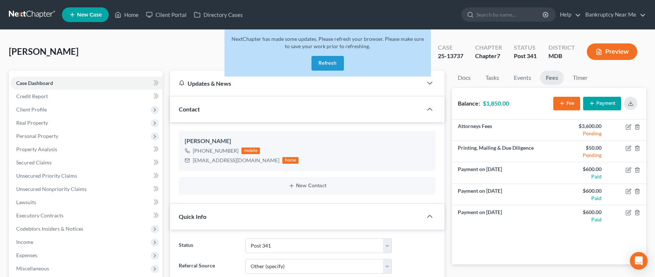
select select "15"
select select "6"
click at [317, 67] on button "Refresh" at bounding box center [327, 63] width 32 height 15
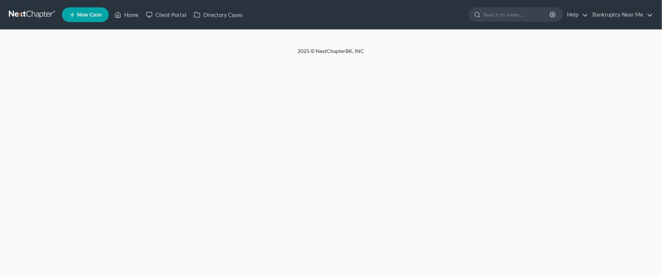
click at [18, 12] on link at bounding box center [32, 14] width 47 height 13
select select "6"
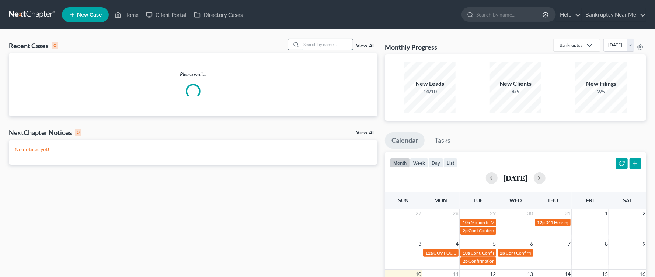
click at [348, 46] on input "search" at bounding box center [327, 44] width 52 height 11
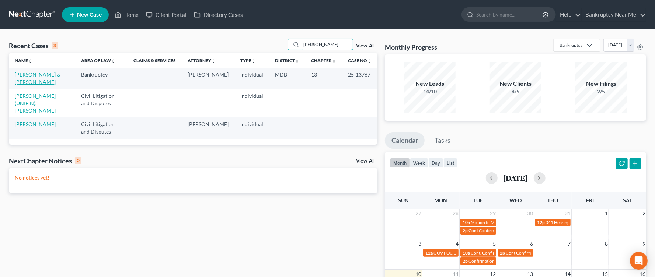
type input "harvey"
click at [33, 73] on link "Harvey, Jennifer & Cory" at bounding box center [38, 78] width 46 height 14
select select "6"
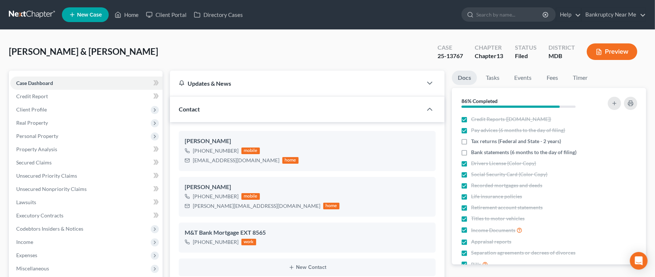
scroll to position [968, 0]
click at [36, 17] on link at bounding box center [32, 14] width 47 height 13
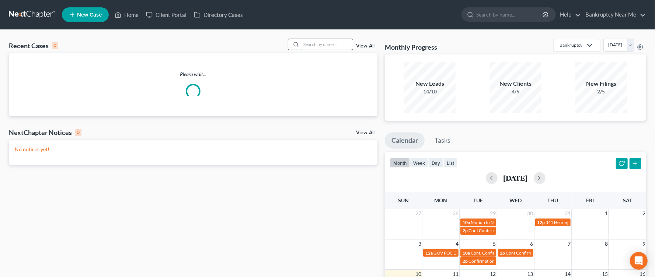
click at [326, 43] on input "search" at bounding box center [327, 44] width 52 height 11
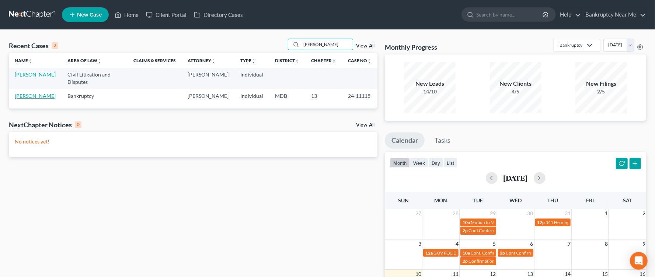
type input "adan"
click at [31, 93] on link "Herrera, Adan" at bounding box center [35, 96] width 41 height 6
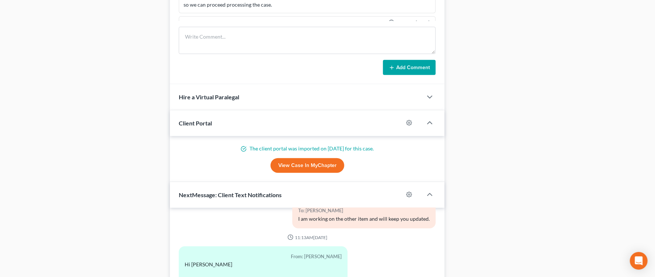
scroll to position [497, 0]
click at [292, 39] on textarea at bounding box center [307, 41] width 257 height 27
paste textarea "From: Iris Kwon Sent: Sunday, August 10, 2025 12:51 PM To: Info Bankruptcy <inf…"
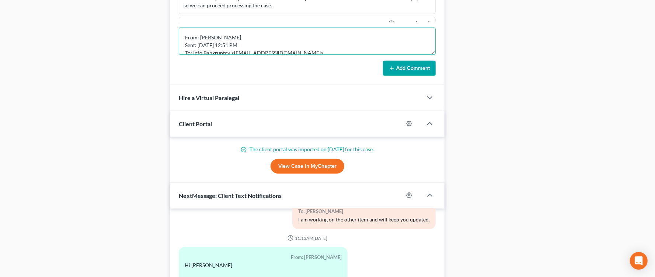
scroll to position [48, 0]
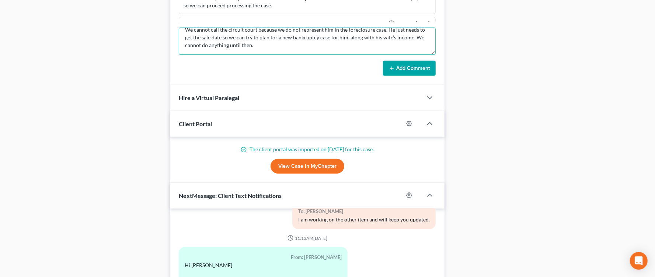
type textarea "From: Iris Kwon Sent: Sunday, August 10, 2025 12:51 PM To: Info Bankruptcy <inf…"
click at [403, 74] on button "Add Comment" at bounding box center [409, 68] width 53 height 15
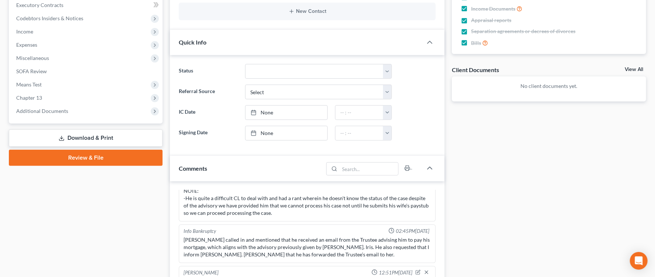
scroll to position [0, 0]
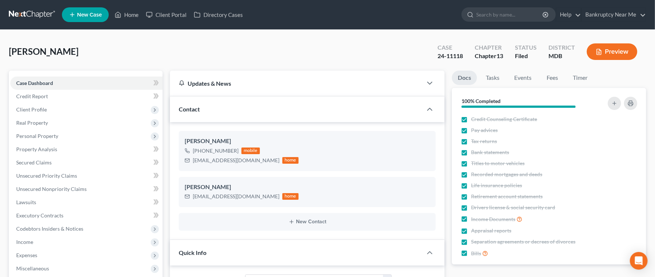
click at [43, 15] on link at bounding box center [32, 14] width 47 height 13
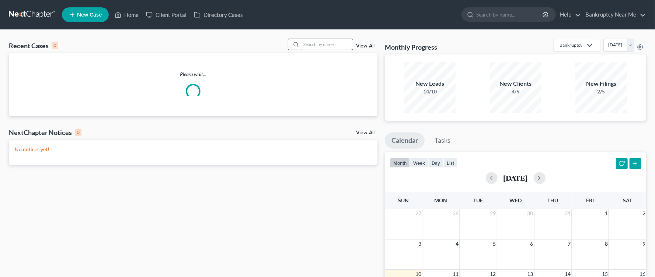
click at [335, 44] on input "search" at bounding box center [327, 44] width 52 height 11
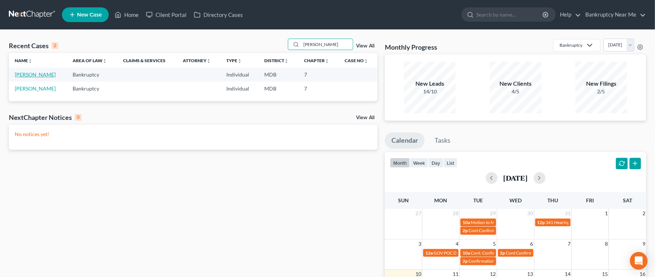
type input "[PERSON_NAME]"
click at [53, 74] on link "[PERSON_NAME]" at bounding box center [35, 74] width 41 height 6
select select "6"
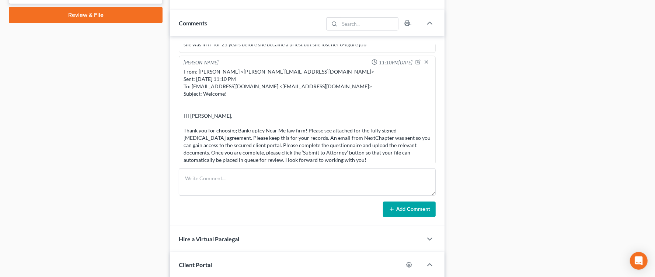
scroll to position [342, 0]
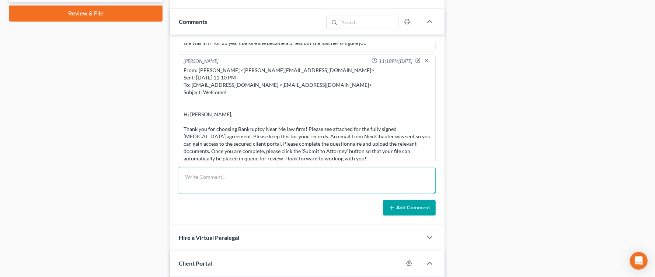
click at [236, 186] on textarea at bounding box center [307, 180] width 257 height 27
paste textarea "From: Stephanie Clayville <syct68@gmail.com> Sent: Saturday, August 9, 2025 10:…"
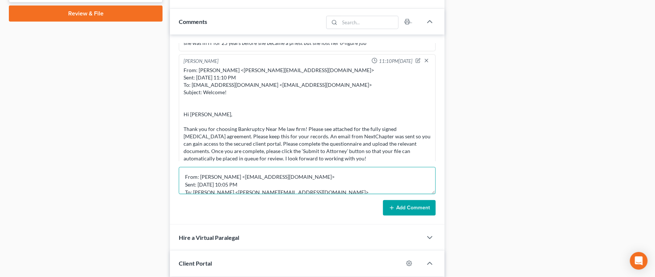
scroll to position [102, 0]
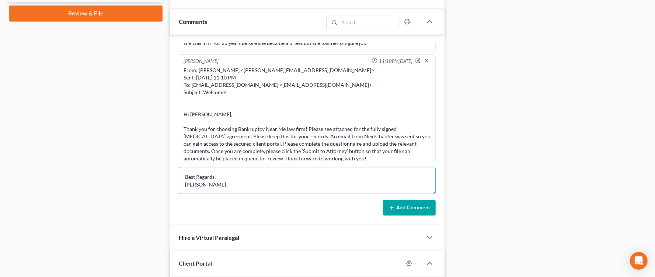
type textarea "From: Stephanie Clayville <syct68@gmail.com> Sent: Saturday, August 9, 2025 10:…"
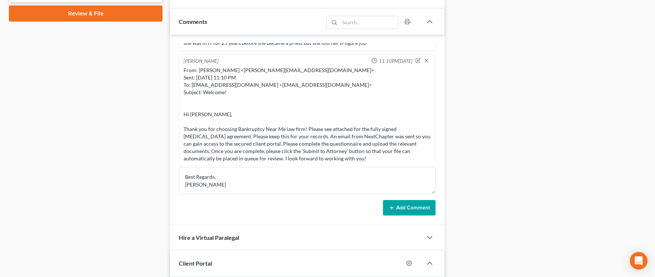
click at [401, 215] on button "Add Comment" at bounding box center [409, 207] width 53 height 15
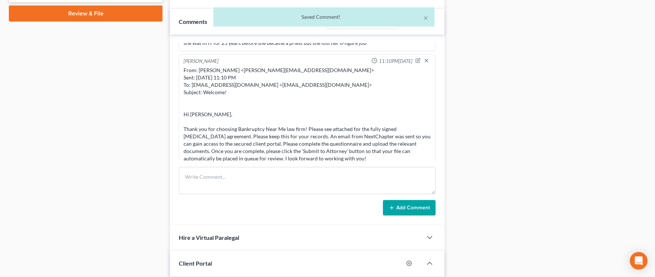
scroll to position [911, 0]
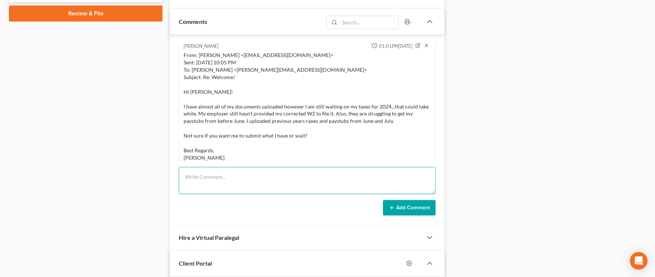
click at [245, 186] on textarea at bounding box center [307, 180] width 257 height 27
paste textarea "From: Iris Kwon Sent: Sunday, August 10, 2025 1:01 PM To: Stephanie Clayville <…"
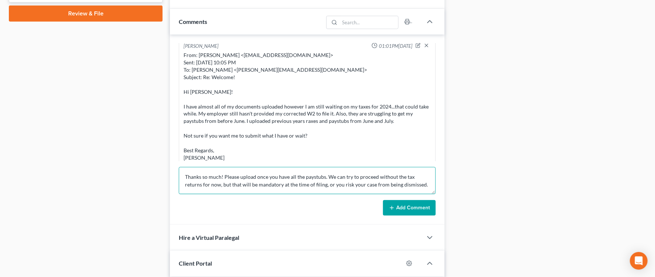
type textarea "From: Iris Kwon Sent: Sunday, August 10, 2025 1:01 PM To: Stephanie Clayville <…"
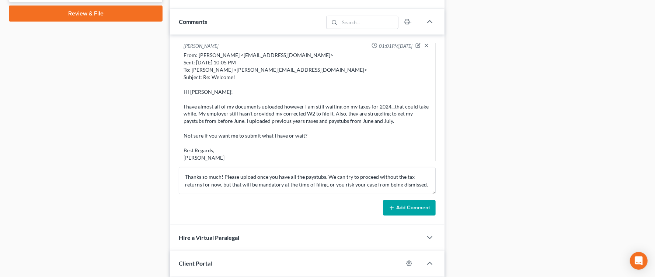
click at [409, 207] on button "Add Comment" at bounding box center [409, 207] width 53 height 15
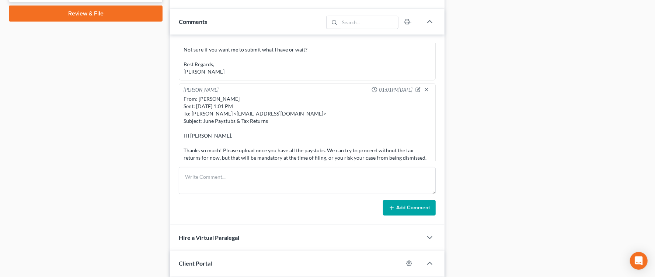
scroll to position [0, 0]
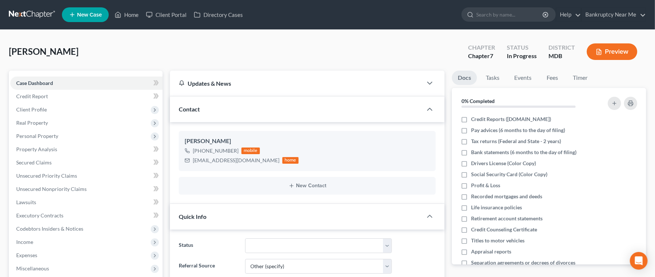
click at [33, 19] on link at bounding box center [32, 14] width 47 height 13
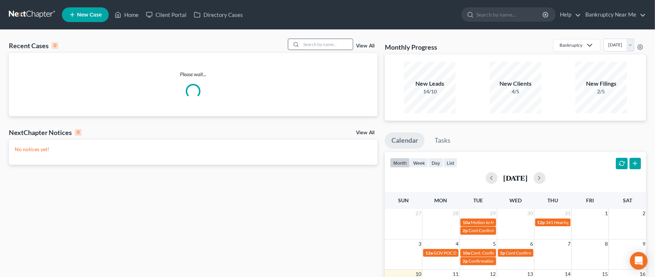
click at [336, 47] on input "search" at bounding box center [327, 44] width 52 height 11
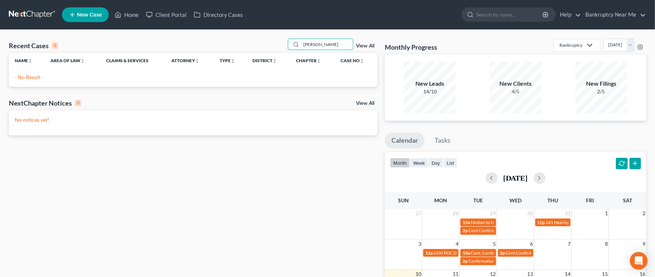
drag, startPoint x: 306, startPoint y: 47, endPoint x: 268, endPoint y: 43, distance: 37.8
click at [268, 43] on div "Recent Cases 0 [PERSON_NAME] View All" at bounding box center [193, 46] width 368 height 14
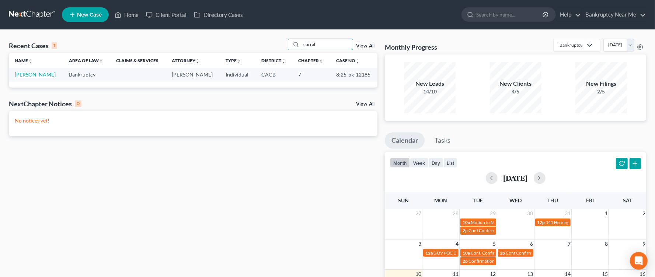
type input "corral"
click at [46, 73] on link "[PERSON_NAME]" at bounding box center [35, 74] width 41 height 6
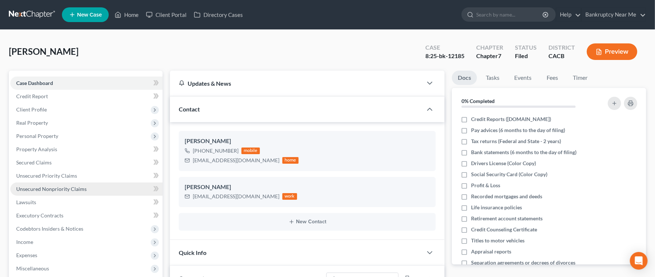
scroll to position [2457, 0]
click at [80, 190] on span "Unsecured Nonpriority Claims" at bounding box center [51, 189] width 70 height 6
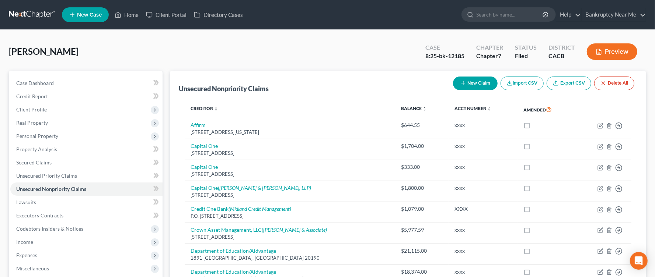
click at [39, 17] on link at bounding box center [32, 14] width 47 height 13
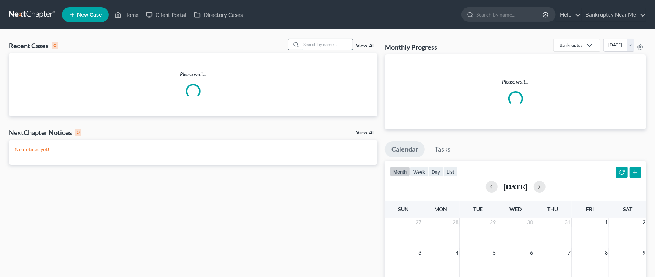
click at [330, 48] on input "search" at bounding box center [327, 44] width 52 height 11
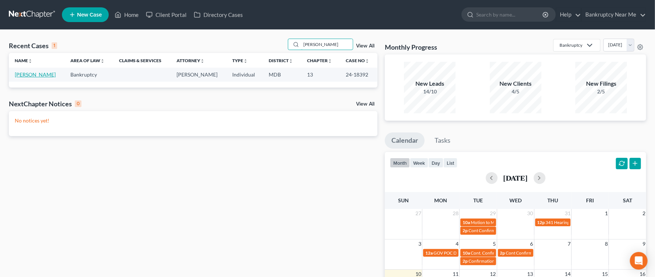
type input "harding"
click at [29, 77] on link "[PERSON_NAME]" at bounding box center [35, 74] width 41 height 6
select select "6"
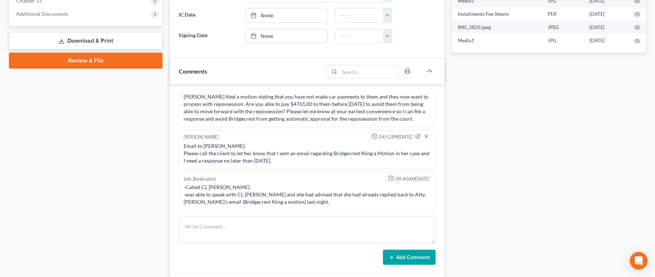
scroll to position [363, 0]
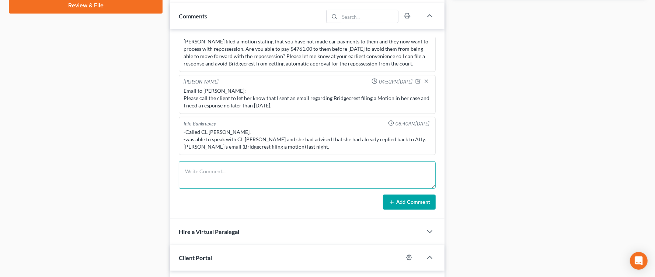
click at [275, 178] on textarea at bounding box center [307, 175] width 257 height 27
paste textarea "From: Jamie Harding <harding_jamie@rocketmail.com> Sent: Thursday, August 7, 20…"
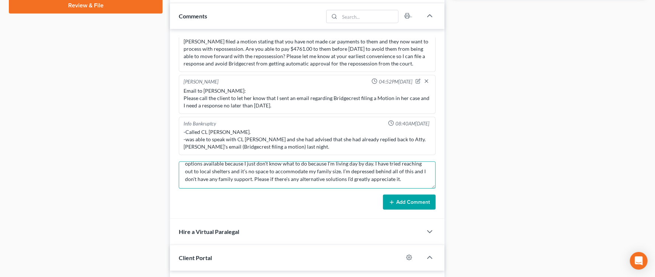
type textarea "From: Jamie Harding <harding_jamie@rocketmail.com> Sent: Thursday, August 7, 20…"
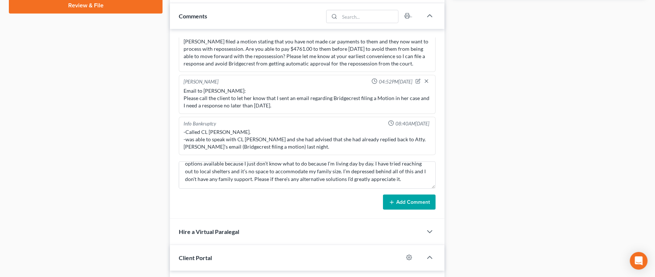
click at [392, 209] on button "Add Comment" at bounding box center [409, 202] width 53 height 15
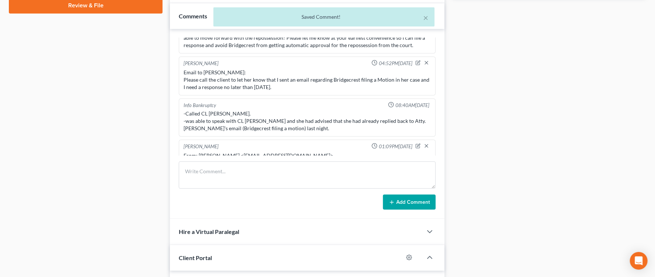
scroll to position [4892, 0]
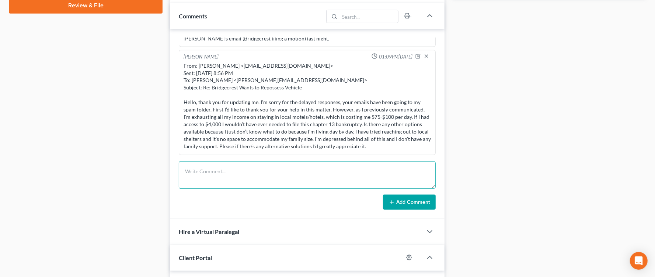
click at [256, 181] on textarea at bounding box center [307, 175] width 257 height 27
paste textarea "From: Iris Kwon Sent: Sunday, August 10, 2025 1:01 PM To: Stephanie Clayville <…"
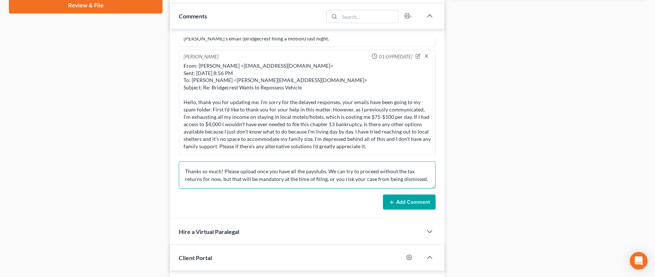
type textarea "From: Iris Kwon Sent: Sunday, August 10, 2025 1:01 PM To: Stephanie Clayville <…"
click at [416, 209] on button "Add Comment" at bounding box center [409, 202] width 53 height 15
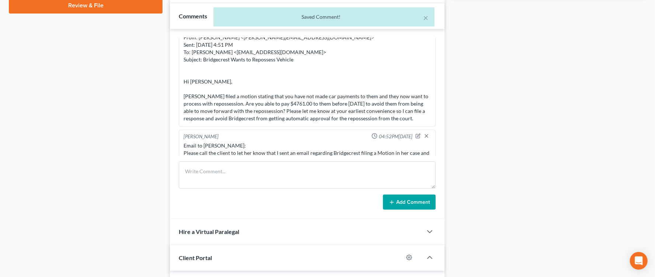
scroll to position [4710, 0]
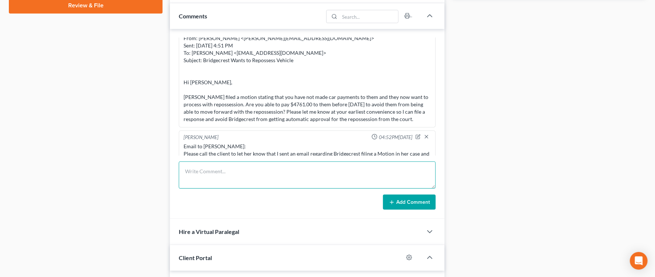
click at [272, 173] on textarea at bounding box center [307, 175] width 257 height 27
paste textarea "From: Iris Kwon Sent: Sunday, August 10, 2025 1:13 PM To: Michael J. Klima <jkl…"
type textarea "From: Iris Kwon Sent: Sunday, August 10, 2025 1:13 PM To: Michael J. Klima <jkl…"
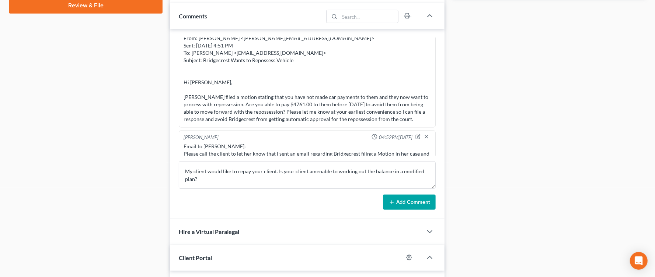
click at [426, 209] on button "Add Comment" at bounding box center [409, 202] width 53 height 15
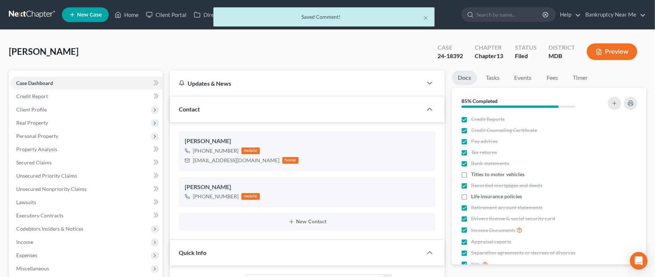
scroll to position [5065, 0]
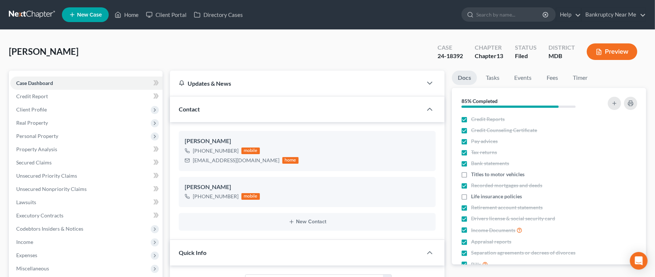
click at [25, 17] on link at bounding box center [32, 14] width 47 height 13
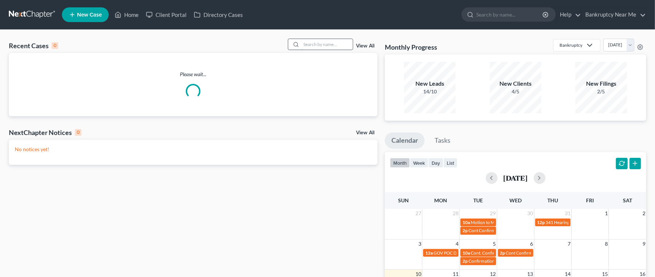
click at [337, 39] on input "search" at bounding box center [327, 44] width 52 height 11
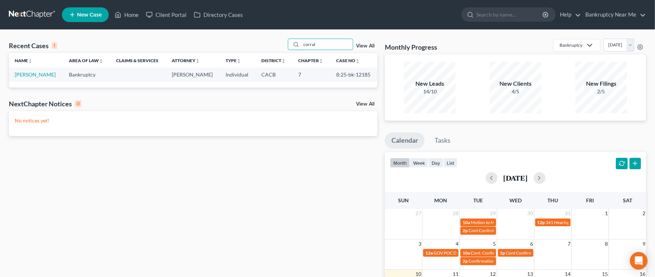
type input "corral"
click at [35, 80] on td "[PERSON_NAME]" at bounding box center [36, 75] width 54 height 14
click at [40, 78] on td "[PERSON_NAME]" at bounding box center [36, 75] width 54 height 14
click at [43, 78] on td "[PERSON_NAME]" at bounding box center [36, 75] width 54 height 14
click at [36, 74] on link "[PERSON_NAME]" at bounding box center [35, 74] width 41 height 6
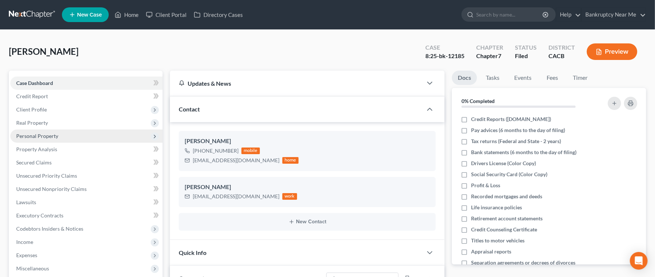
click at [43, 134] on span "Personal Property" at bounding box center [37, 136] width 42 height 6
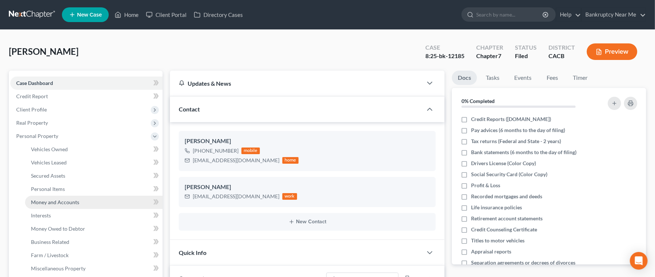
click at [66, 201] on span "Money and Accounts" at bounding box center [55, 202] width 48 height 6
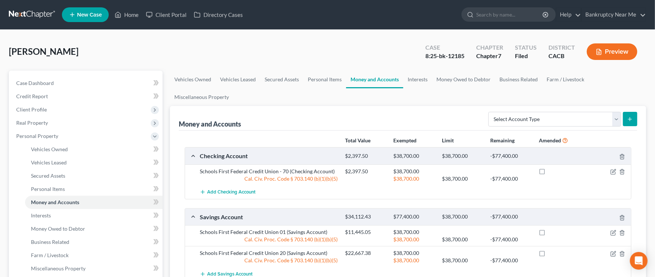
click at [41, 12] on link at bounding box center [32, 14] width 47 height 13
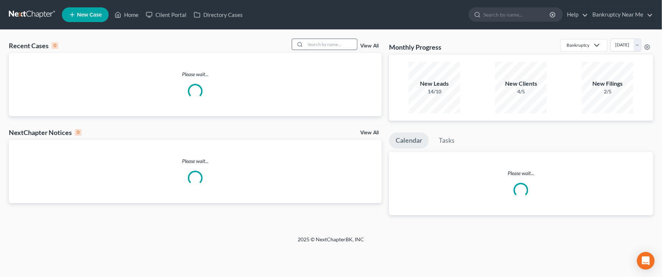
click at [335, 43] on input "search" at bounding box center [331, 44] width 52 height 11
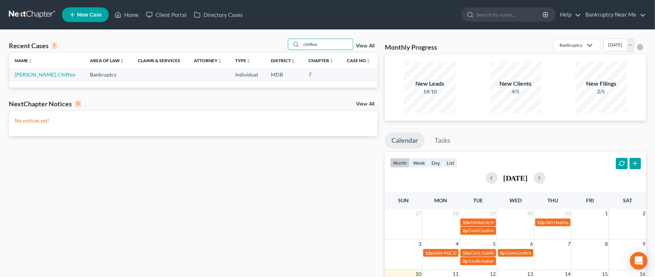
drag, startPoint x: 323, startPoint y: 49, endPoint x: 227, endPoint y: 66, distance: 97.3
click at [227, 66] on div "Recent Cases 1 chiffon View All Name unfold_more expand_more expand_less Area o…" at bounding box center [193, 63] width 368 height 49
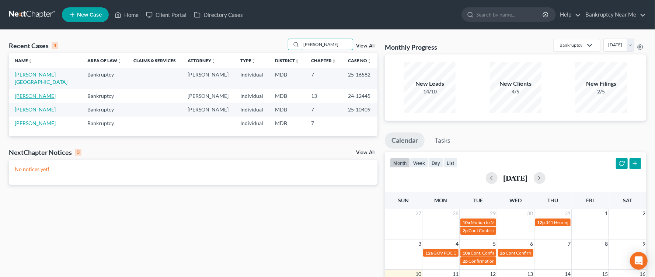
type input "kay"
click at [32, 93] on link "Sykes, Kay" at bounding box center [35, 96] width 41 height 6
select select "6"
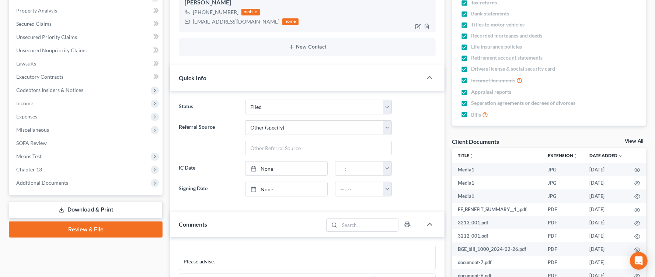
scroll to position [376, 0]
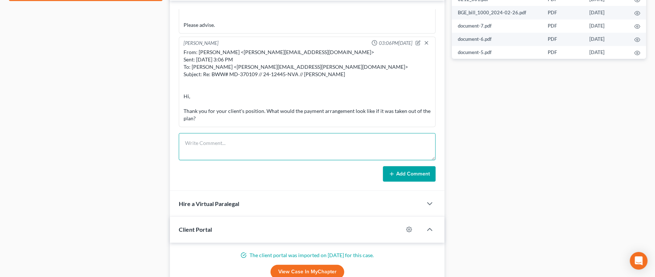
click at [270, 144] on textarea at bounding box center [307, 146] width 257 height 27
paste textarea "From: Iris Kwon Sent: Sunday, August 10, 2025 1:19 PM To: Kay Sykes <npglady@gm…"
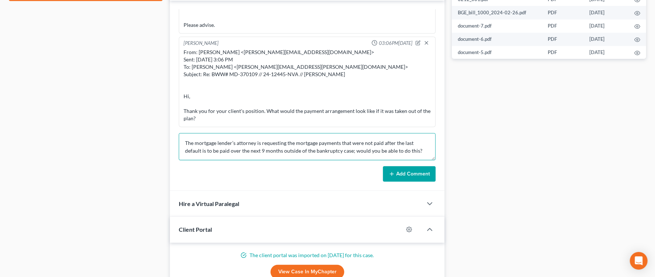
type textarea "From: Iris Kwon Sent: Sunday, August 10, 2025 1:19 PM To: Kay Sykes <npglady@gm…"
click at [403, 174] on button "Add Comment" at bounding box center [409, 174] width 53 height 15
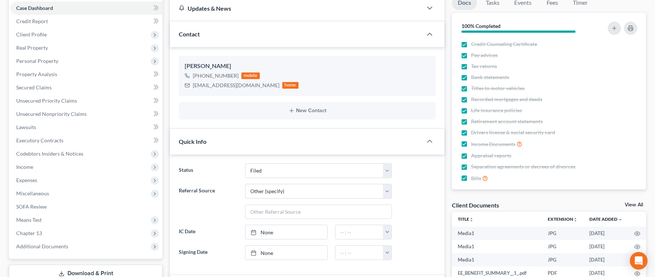
scroll to position [0, 0]
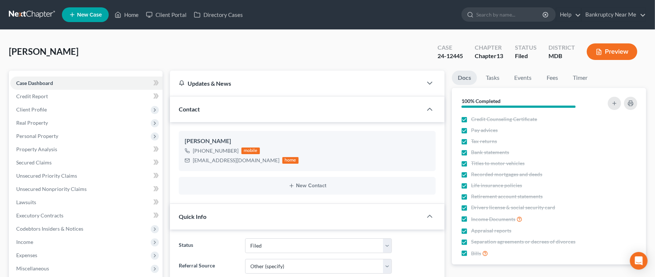
click at [26, 12] on link at bounding box center [32, 14] width 47 height 13
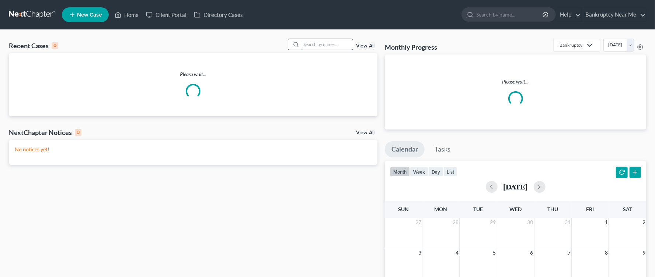
click at [347, 48] on input "search" at bounding box center [327, 44] width 52 height 11
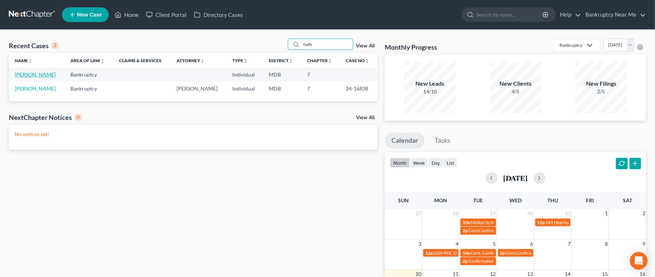
type input "faith"
click at [19, 76] on link "Tyer, Faith" at bounding box center [35, 74] width 41 height 6
select select "9"
select select "4"
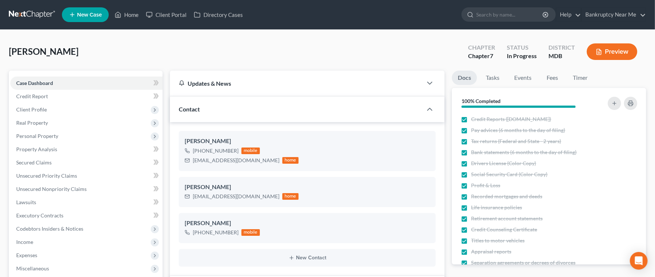
scroll to position [2326, 0]
click at [36, 124] on span "Real Property" at bounding box center [32, 123] width 32 height 6
click at [553, 77] on link "Fees" at bounding box center [552, 78] width 24 height 14
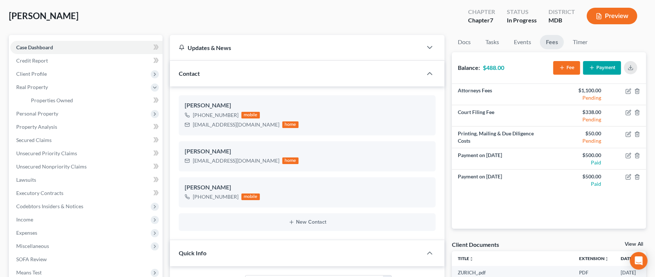
scroll to position [0, 0]
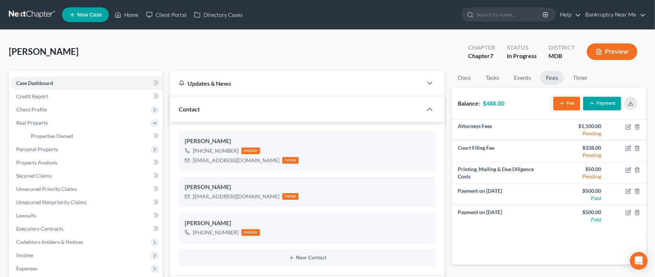
click at [41, 18] on link at bounding box center [32, 14] width 47 height 13
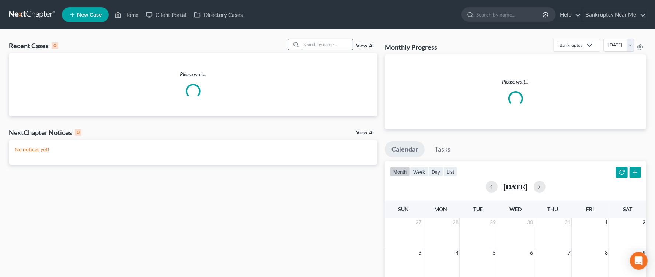
click at [321, 42] on input "search" at bounding box center [327, 44] width 52 height 11
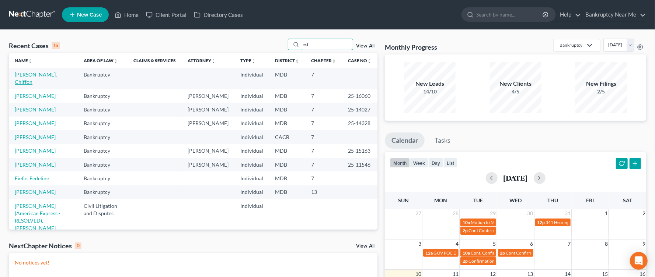
type input "ed"
click at [44, 77] on link "[PERSON_NAME], Chiffon" at bounding box center [36, 78] width 42 height 14
select select "6"
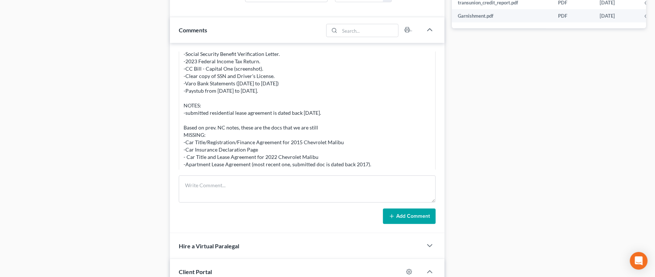
scroll to position [406, 0]
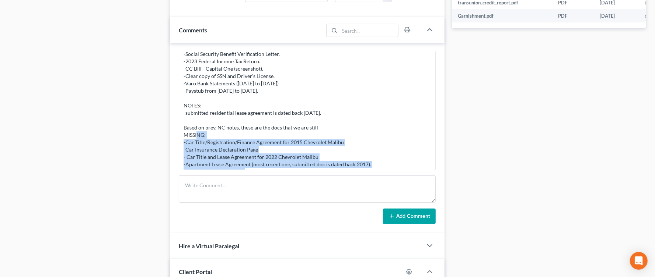
drag, startPoint x: 263, startPoint y: 161, endPoint x: 177, endPoint y: 134, distance: 90.4
click at [177, 134] on div "Info Bankruptcy 03:16PM[DATE] Info Bankruptcy 05:36PM[DATE] REMINDER: Phone Con…" at bounding box center [307, 138] width 274 height 190
copy div "-Car Title/Registration/Finance Agreement for 2015 Chevrolet Malibu -Car Insura…"
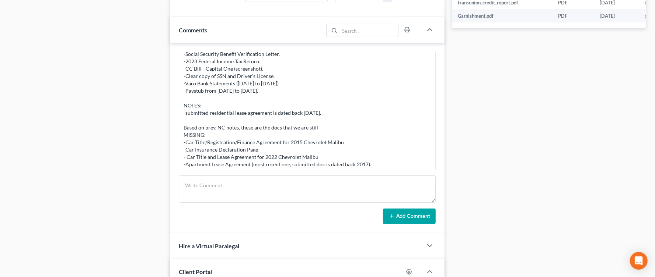
click at [111, 221] on div "Case Dashboard Payments Invoices Payments Payments Credit Report Client Profile" at bounding box center [85, 11] width 161 height 692
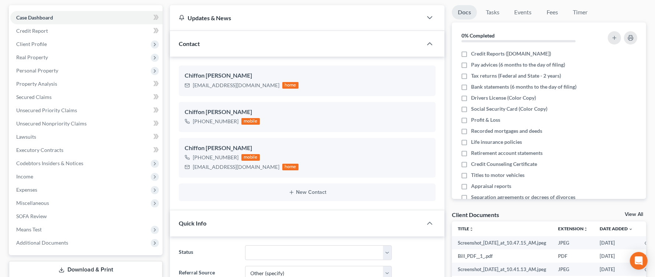
scroll to position [0, 0]
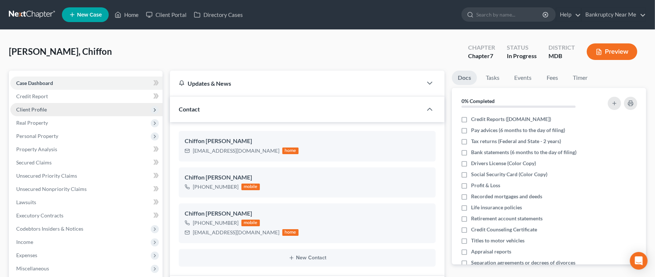
click at [100, 108] on span "Client Profile" at bounding box center [86, 109] width 152 height 13
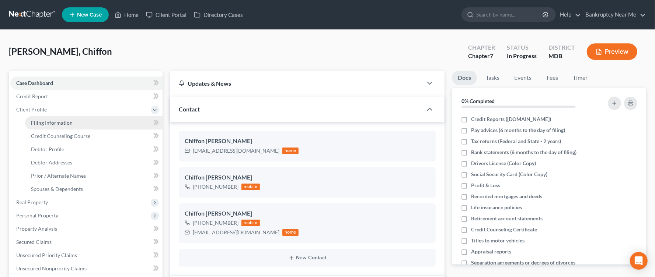
click at [97, 119] on link "Filing Information" at bounding box center [93, 122] width 137 height 13
select select "1"
select select "0"
select select "21"
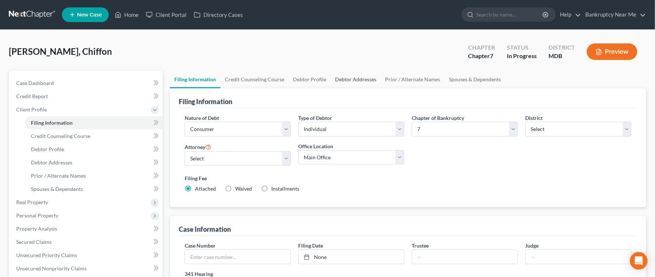
click at [362, 74] on link "Debtor Addresses" at bounding box center [355, 80] width 50 height 18
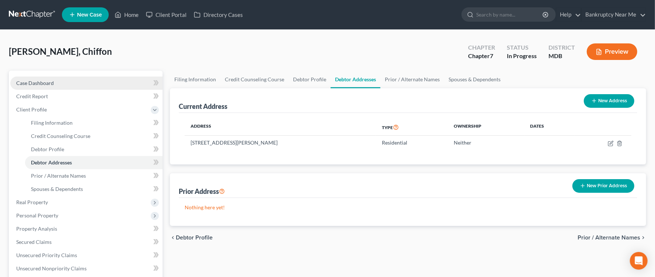
click at [95, 83] on link "Case Dashboard" at bounding box center [86, 83] width 152 height 13
select select "9"
select select "6"
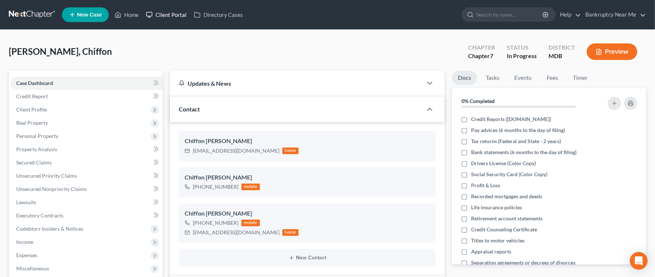
scroll to position [1805, 0]
drag, startPoint x: 161, startPoint y: 9, endPoint x: 190, endPoint y: 14, distance: 29.4
click at [190, 14] on link "Directory Cases" at bounding box center [218, 14] width 56 height 13
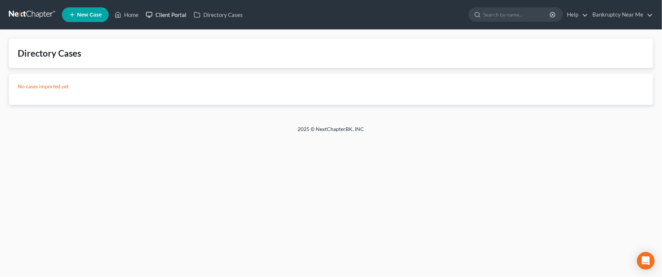
select select "9"
select select "6"
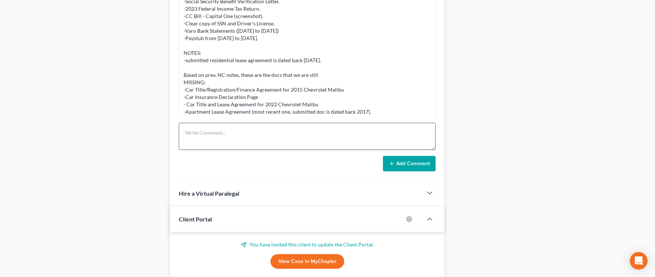
scroll to position [459, 0]
click at [217, 130] on textarea at bounding box center [307, 136] width 257 height 27
paste textarea "Hi [PERSON_NAME], Thank you for submitting documentation for review. They have …"
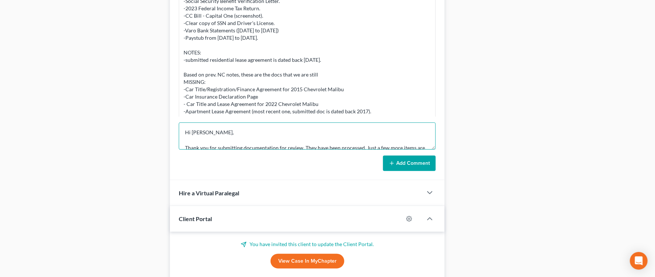
scroll to position [48, 0]
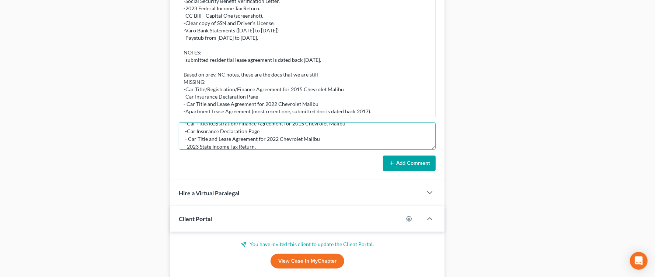
type textarea "Hi [PERSON_NAME], Thank you for submitting documentation for review. They have …"
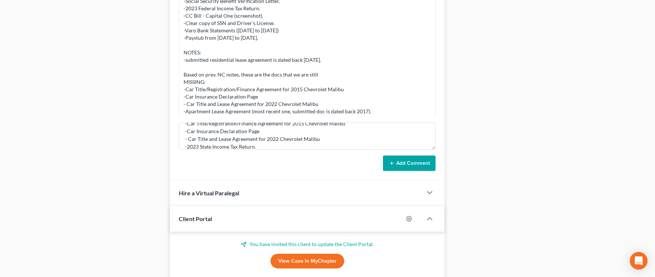
click at [412, 166] on button "Add Comment" at bounding box center [409, 163] width 53 height 15
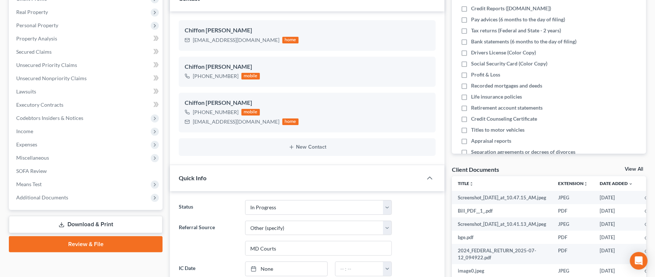
scroll to position [0, 0]
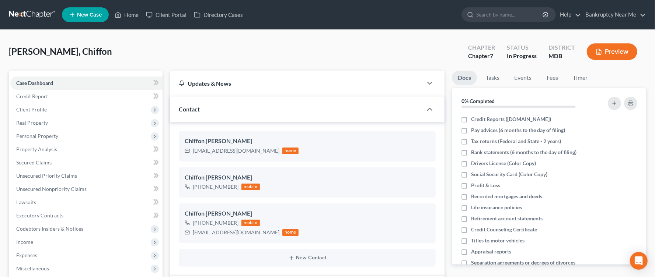
click at [12, 13] on link at bounding box center [32, 14] width 47 height 13
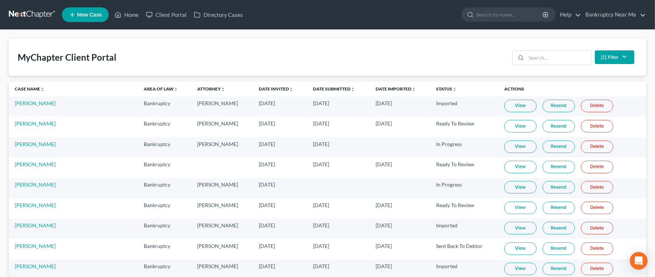
click at [264, 74] on div "MyChapter Client Portal Filter Status Filter... Invited In Progress Ready To Re…" at bounding box center [327, 57] width 637 height 37
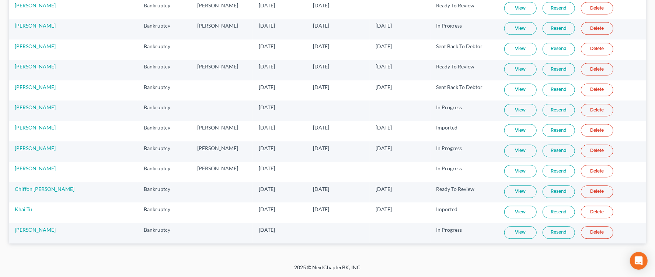
click at [525, 195] on link "View" at bounding box center [520, 192] width 32 height 13
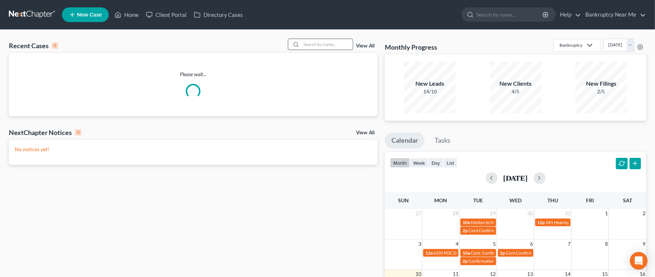
click at [338, 44] on input "search" at bounding box center [327, 44] width 52 height 11
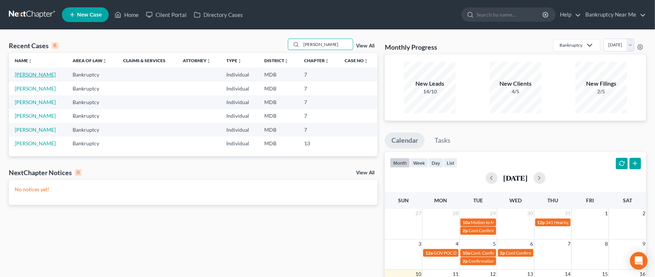
type input "[PERSON_NAME]"
click at [46, 74] on link "[PERSON_NAME]" at bounding box center [35, 74] width 41 height 6
select select "4"
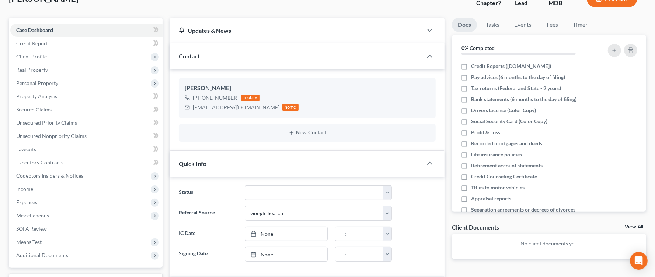
scroll to position [53, 0]
drag, startPoint x: 262, startPoint y: 109, endPoint x: 192, endPoint y: 103, distance: 70.3
click at [193, 104] on div "[EMAIL_ADDRESS][DOMAIN_NAME]" at bounding box center [236, 107] width 87 height 7
copy div "[EMAIL_ADDRESS][DOMAIN_NAME]"
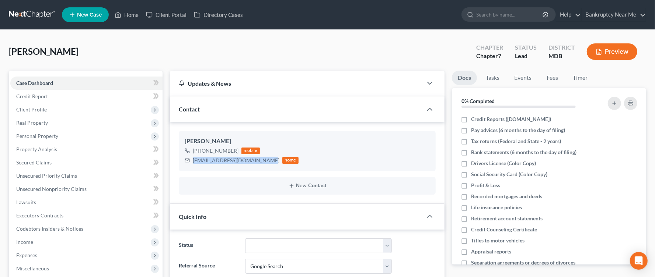
click at [38, 14] on link at bounding box center [32, 14] width 47 height 13
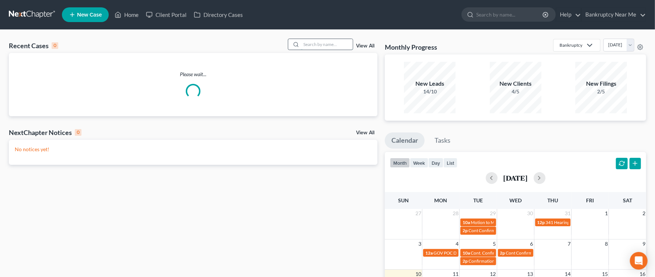
click at [303, 49] on input "search" at bounding box center [327, 44] width 52 height 11
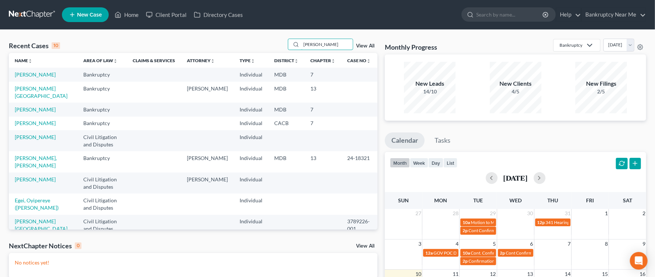
type input "ryan"
click at [32, 80] on td "Baker, Ryan" at bounding box center [43, 75] width 69 height 14
click at [31, 70] on td "Baker, Ryan" at bounding box center [43, 75] width 69 height 14
click at [31, 77] on link "Baker, Ryan" at bounding box center [35, 74] width 41 height 6
select select "4"
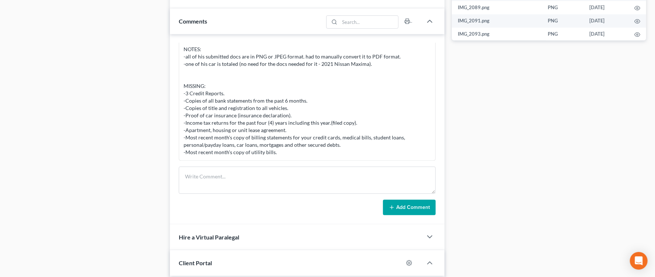
scroll to position [395, 0]
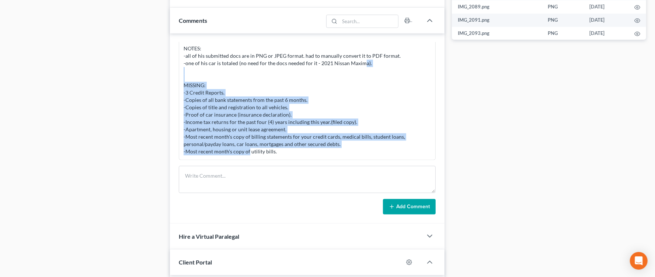
drag, startPoint x: 301, startPoint y: 155, endPoint x: 177, endPoint y: 91, distance: 139.6
click at [177, 91] on div "Info Bankruptcy 02:48PM, 05/14/2025 PC reached out to us via phone call. NAME R…" at bounding box center [307, 129] width 274 height 190
copy div "-3 Credit Reports. -Copies of all bank statements from the past 6 months. -Copi…"
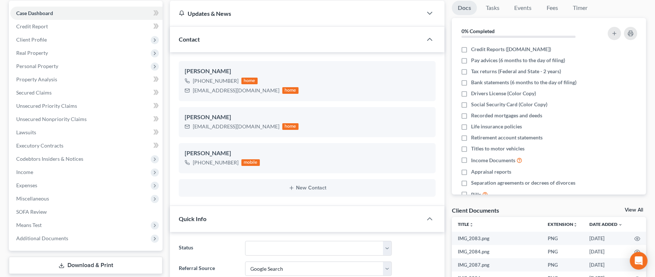
scroll to position [0, 0]
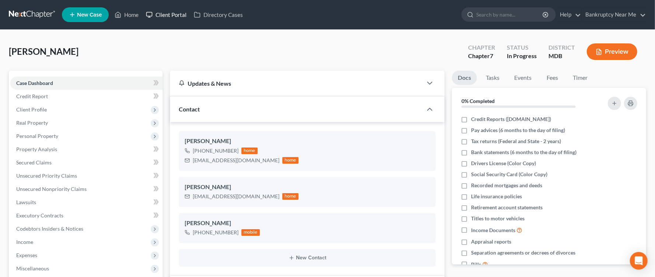
click at [170, 20] on link "Client Portal" at bounding box center [166, 14] width 48 height 13
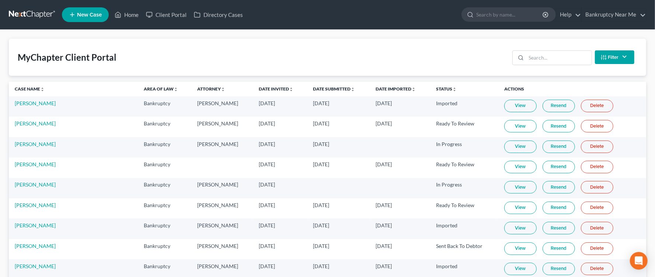
scroll to position [4220, 0]
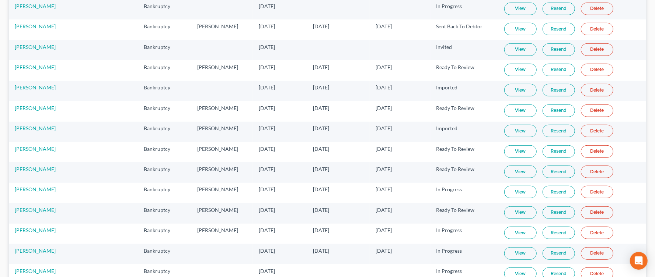
click at [516, 97] on link "View" at bounding box center [520, 90] width 32 height 13
click at [35, 91] on link "[PERSON_NAME]" at bounding box center [35, 87] width 41 height 6
select select "9"
select select "4"
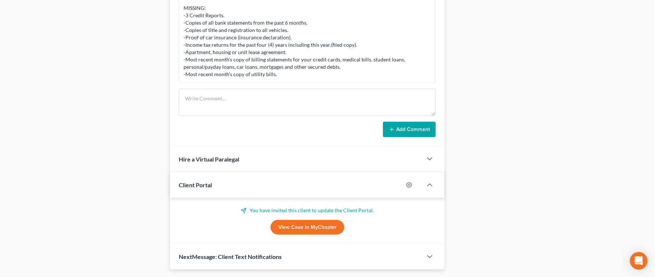
scroll to position [478, 0]
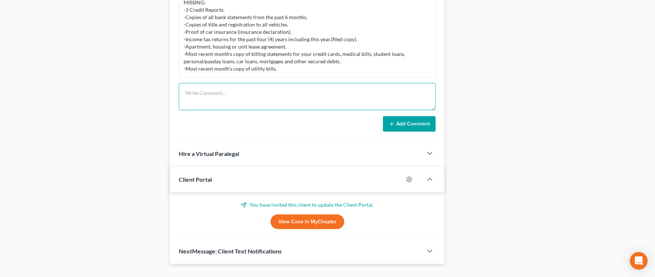
click at [270, 106] on textarea at bounding box center [307, 96] width 257 height 27
paste textarea "Hi Ryan, Thank you for submitting documents for review. They have been processe…"
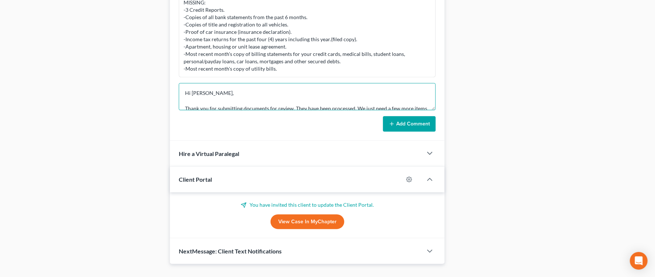
scroll to position [78, 0]
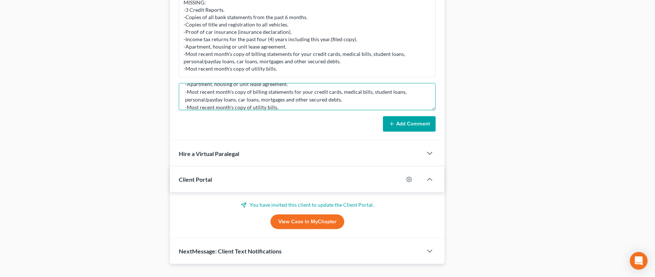
type textarea "Hi Ryan, Thank you for submitting documents for review. They have been processe…"
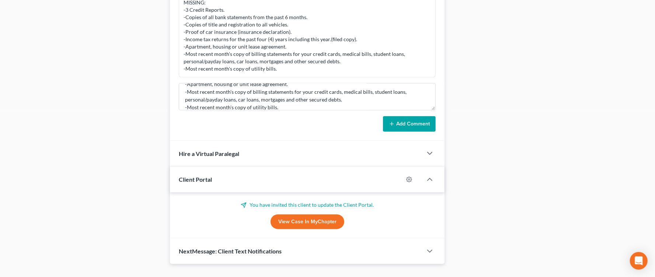
click at [419, 117] on form "Hi Ryan, Thank you for submitting documents for review. They have been processe…" at bounding box center [307, 107] width 257 height 49
click at [420, 124] on button "Add Comment" at bounding box center [409, 123] width 53 height 15
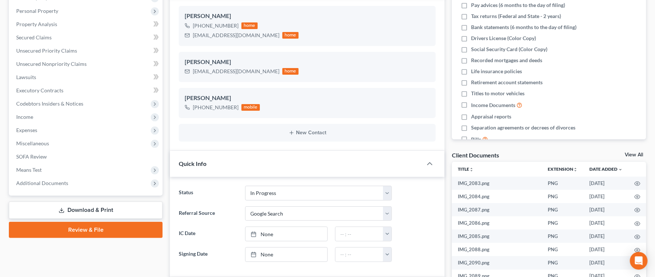
scroll to position [0, 0]
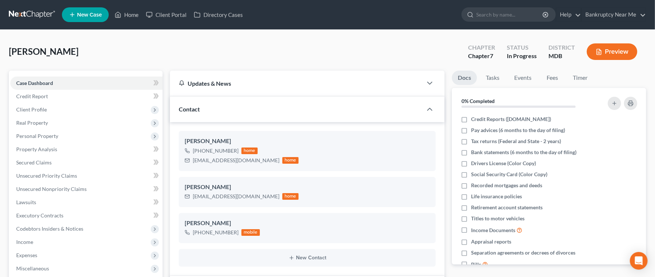
click at [33, 18] on link at bounding box center [32, 14] width 47 height 13
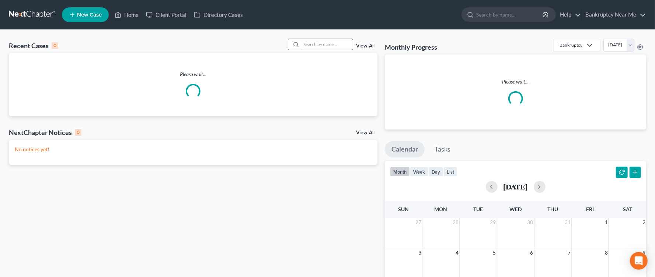
click at [332, 43] on input "search" at bounding box center [327, 44] width 52 height 11
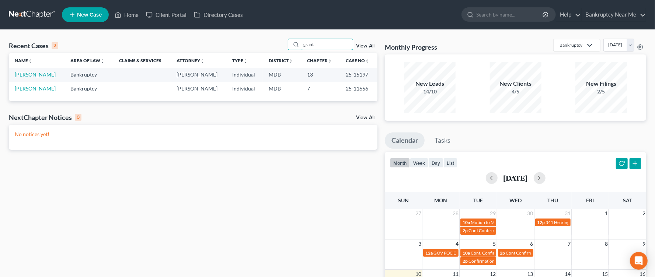
type input "grant"
click at [29, 68] on td "[PERSON_NAME]" at bounding box center [37, 75] width 56 height 14
click at [32, 74] on link "Grant, Tiffani" at bounding box center [35, 74] width 41 height 6
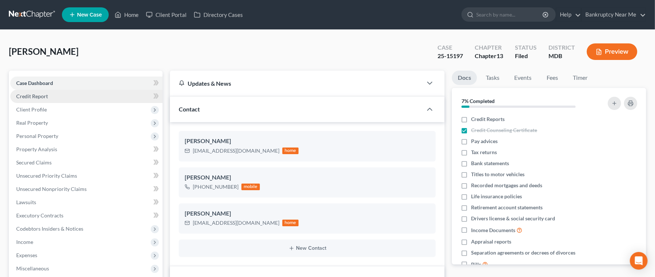
scroll to position [6555, 0]
click at [46, 102] on link "Credit Report" at bounding box center [86, 96] width 152 height 13
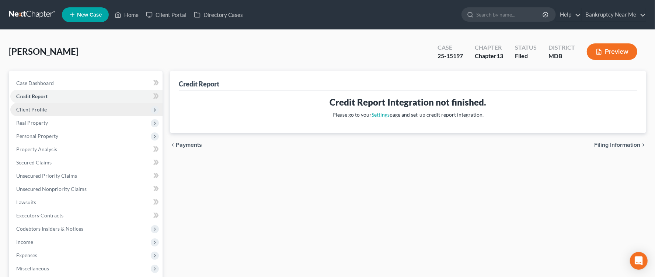
click at [49, 109] on span "Client Profile" at bounding box center [86, 109] width 152 height 13
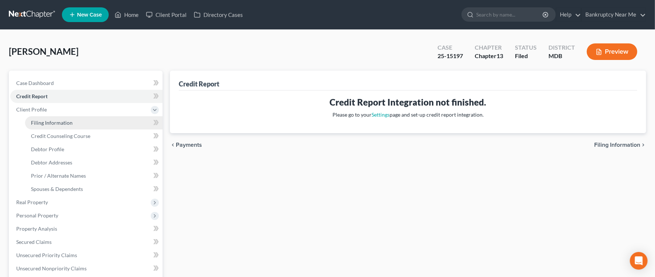
click at [60, 123] on span "Filing Information" at bounding box center [52, 123] width 42 height 6
select select "1"
select select "0"
select select "3"
select select "21"
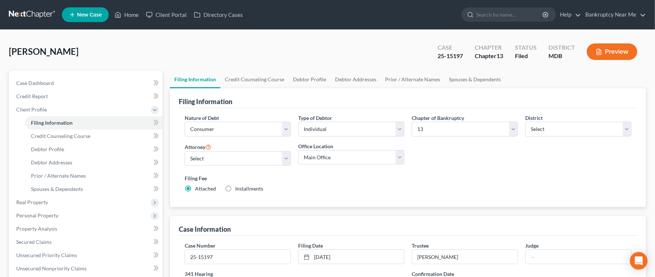
click at [25, 15] on link at bounding box center [32, 14] width 47 height 13
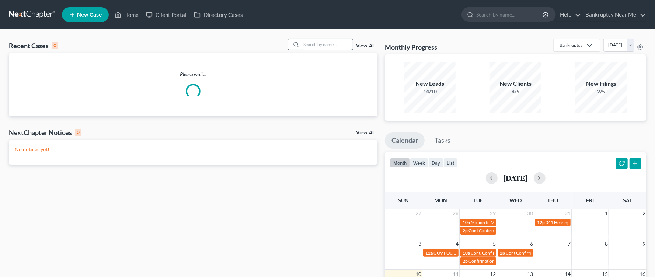
click at [301, 46] on input "search" at bounding box center [327, 44] width 52 height 11
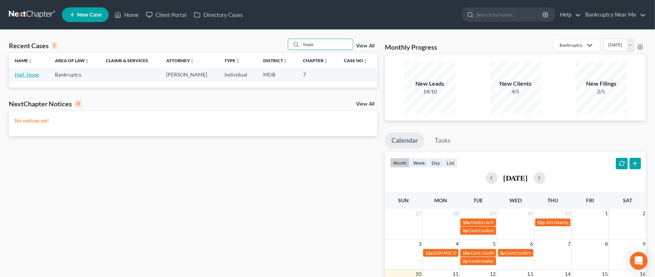
type input "hope"
click at [34, 76] on link "Hall, Hope" at bounding box center [27, 74] width 24 height 6
select select "6"
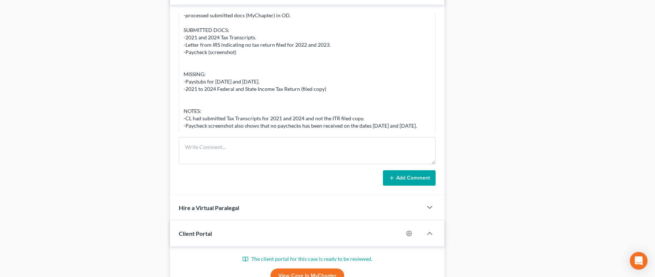
scroll to position [445, 0]
drag, startPoint x: 340, startPoint y: 73, endPoint x: 279, endPoint y: 78, distance: 60.7
click at [279, 78] on div "PROCESSING NOTES: -processed submitted docs (MyChapter) in OD. SUBMITTED DOCS: …" at bounding box center [306, 66] width 247 height 125
click at [330, 77] on div "PROCESSING NOTES: -processed submitted docs (MyChapter) in OD. SUBMITTED DOCS: …" at bounding box center [306, 66] width 247 height 125
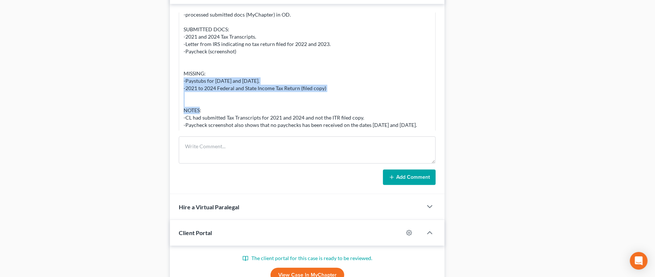
drag, startPoint x: 330, startPoint y: 77, endPoint x: 181, endPoint y: 71, distance: 149.3
click at [181, 71] on div "Info Bankruptcy 04:27PM, 08/04/2025 PROCESSING NOTES: -processed submitted docs…" at bounding box center [307, 63] width 257 height 142
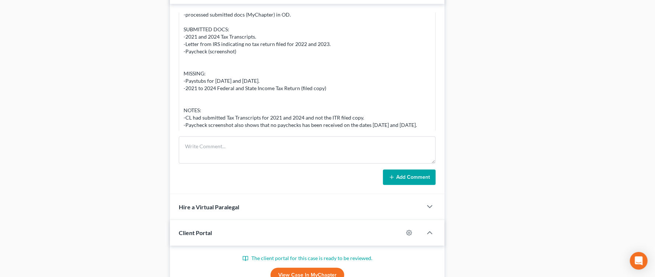
click at [220, 125] on div "PROCESSING NOTES: -processed submitted docs (MyChapter) in OD. SUBMITTED DOCS: …" at bounding box center [306, 66] width 247 height 125
click at [198, 97] on div "PROCESSING NOTES: -processed submitted docs (MyChapter) in OD. SUBMITTED DOCS: …" at bounding box center [306, 66] width 247 height 125
drag, startPoint x: 233, startPoint y: 123, endPoint x: 181, endPoint y: 74, distance: 71.4
click at [181, 74] on div "Info Bankruptcy 04:27PM, 08/04/2025 PROCESSING NOTES: -processed submitted docs…" at bounding box center [307, 63] width 257 height 142
copy div "-Paystubs for 03/14/2025 and 04/11/2025. -2021 to 2024 Federal and State Income…"
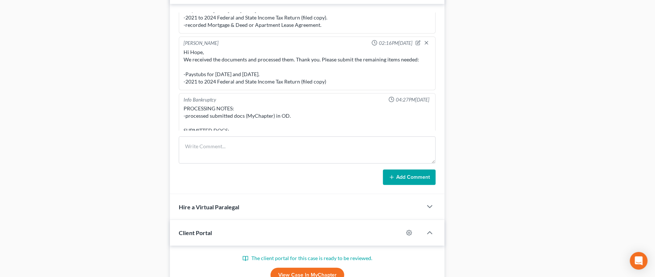
scroll to position [1320, 0]
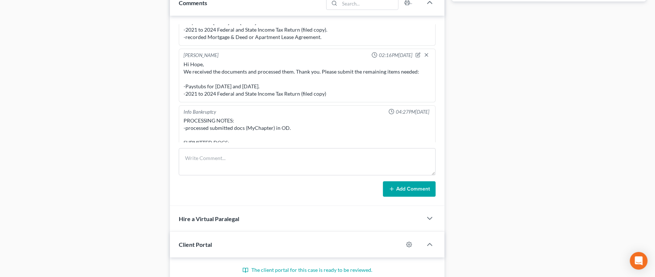
scroll to position [434, 0]
click at [203, 179] on form "Add Comment" at bounding box center [307, 172] width 257 height 49
click at [213, 171] on textarea at bounding box center [307, 161] width 257 height 27
paste textarea "Hi, Thank you for submitting documentation. We have processed. Please submit th…"
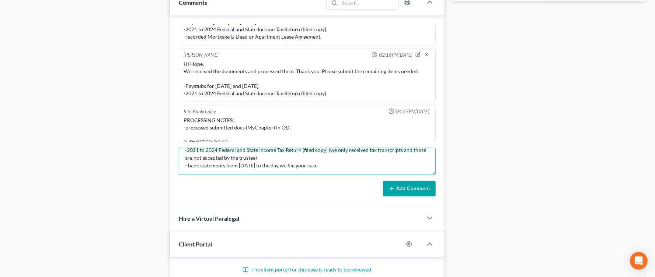
type textarea "Hi, Thank you for submitting documentation. We have processed. Please submit th…"
click at [409, 199] on div "Info Bankruptcy 01:21PM, 07/18/2025 NAME Hope Hall STATE THE PC RESIDES & FOR H…" at bounding box center [307, 110] width 274 height 190
click at [417, 190] on button "Add Comment" at bounding box center [409, 188] width 53 height 15
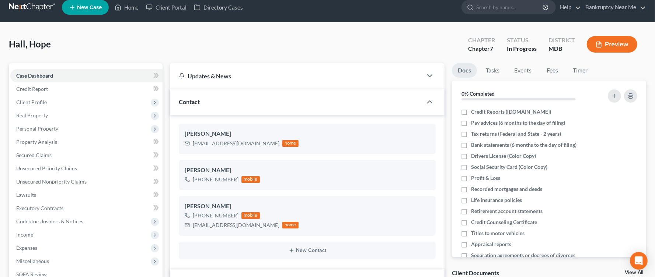
scroll to position [0, 0]
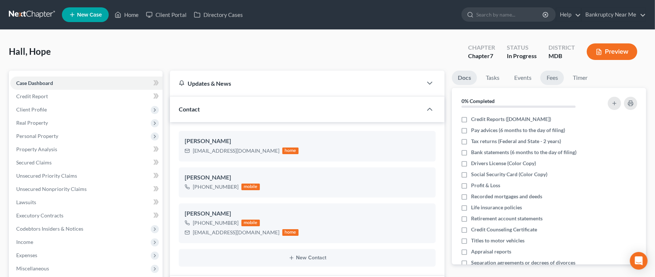
click at [551, 75] on link "Fees" at bounding box center [552, 78] width 24 height 14
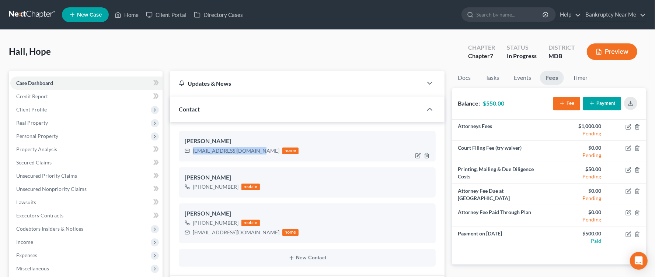
drag, startPoint x: 252, startPoint y: 150, endPoint x: 184, endPoint y: 155, distance: 68.0
click at [184, 155] on div "Hope Hall Hopelouisehall@gmail.com home" at bounding box center [307, 146] width 257 height 30
copy div "Hopelouisehall@gmail.com"
click at [40, 15] on link at bounding box center [32, 14] width 47 height 13
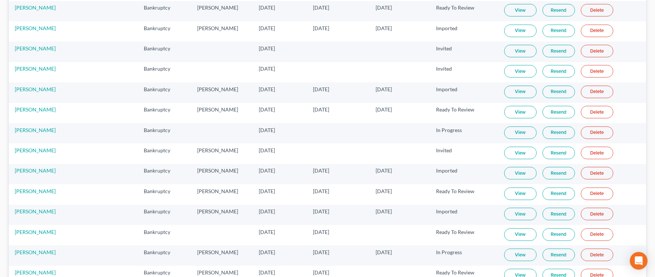
click at [504, 119] on link "View" at bounding box center [520, 112] width 32 height 13
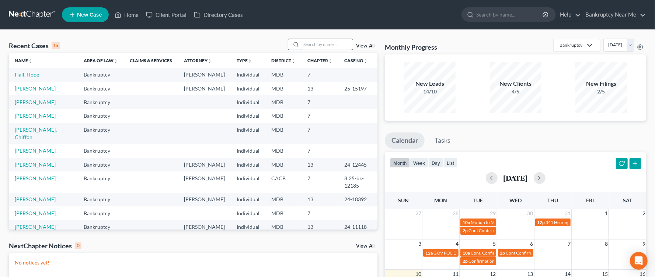
click at [319, 42] on input "search" at bounding box center [327, 44] width 52 height 11
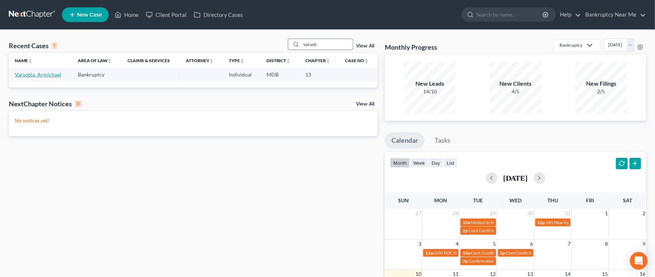
type input "varsob"
click at [46, 77] on link "Varsobia, Armichael" at bounding box center [38, 74] width 46 height 6
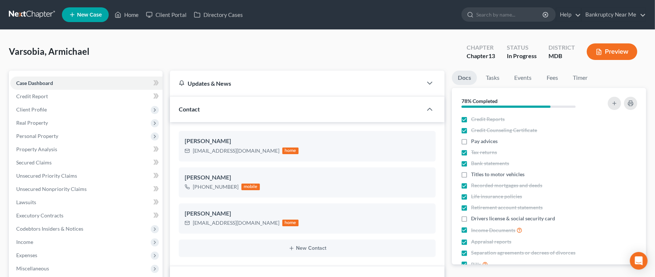
scroll to position [4024, 0]
click at [556, 76] on link "Fees" at bounding box center [552, 78] width 24 height 14
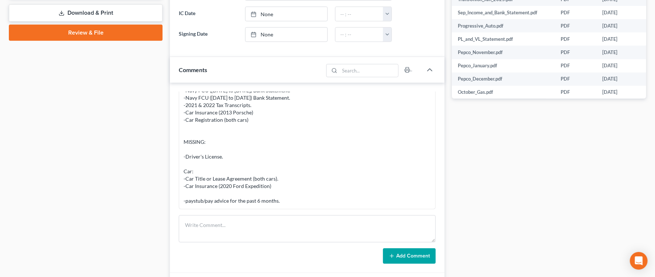
scroll to position [336, 0]
drag, startPoint x: 286, startPoint y: 204, endPoint x: 183, endPoint y: 155, distance: 114.0
click at [183, 155] on div "PROCESSING NOTES: -processed submitted docs (MyChapter) in OD and [GEOGRAPHIC_D…" at bounding box center [307, 127] width 250 height 158
copy div "-Driver's License. Car: -Car Title or Lease Agreement (both cars). -Car Insuran…"
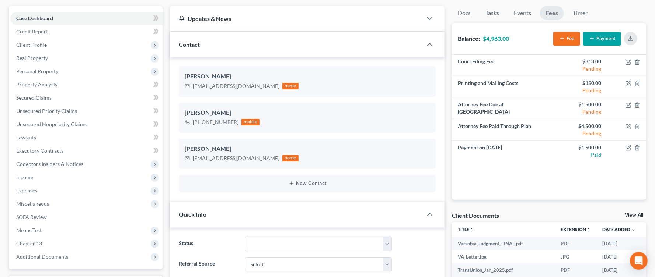
scroll to position [0, 0]
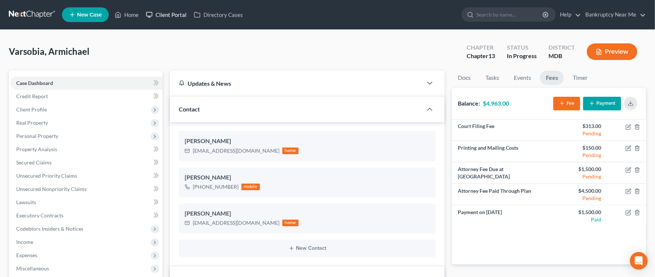
click at [171, 15] on link "Client Portal" at bounding box center [166, 14] width 48 height 13
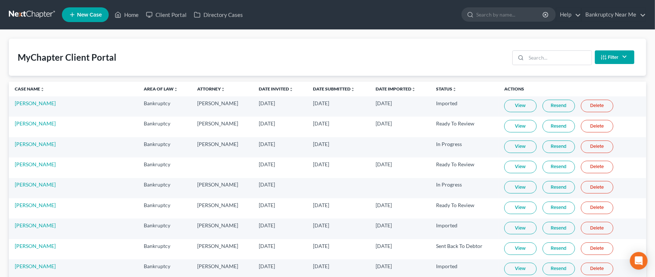
click at [514, 171] on link "View" at bounding box center [520, 167] width 32 height 13
click at [48, 169] on td "[PERSON_NAME]" at bounding box center [73, 168] width 129 height 20
click at [49, 166] on link "[PERSON_NAME]" at bounding box center [35, 164] width 41 height 6
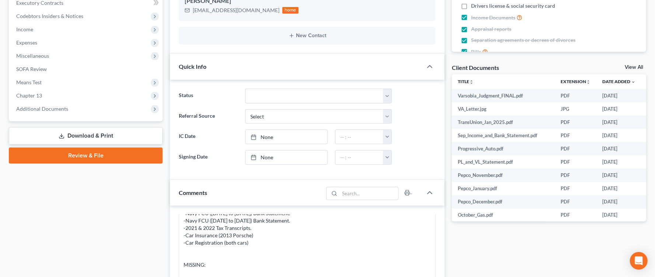
scroll to position [419, 0]
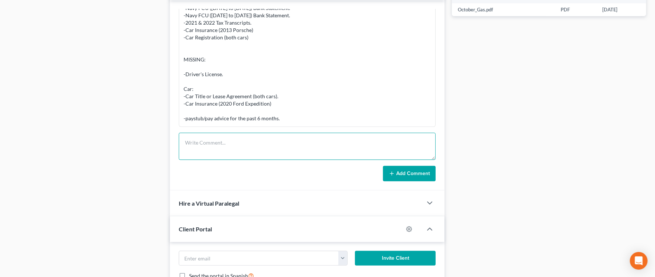
click at [258, 143] on textarea at bounding box center [307, 146] width 257 height 27
paste textarea "Hello, Thank you for submitting documents. They have been processed. Just a few…"
type textarea "Hello, Thank you for submitting documents. They have been processed. Just a few…"
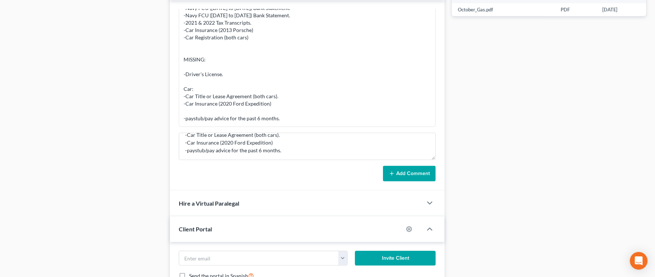
click at [393, 172] on button "Add Comment" at bounding box center [409, 173] width 53 height 15
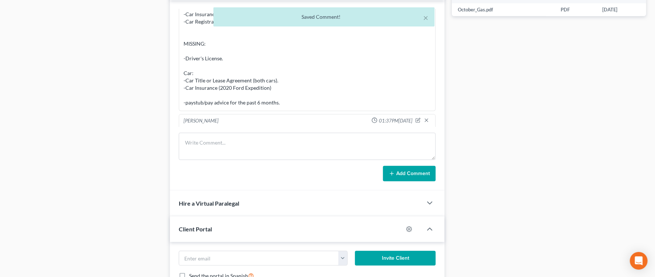
scroll to position [4096, 0]
